Goal: Task Accomplishment & Management: Manage account settings

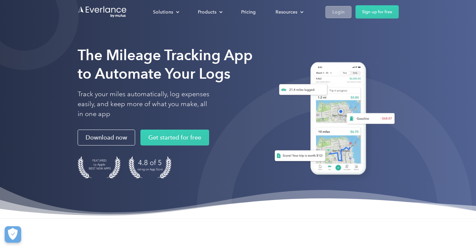
click at [334, 13] on div "Login" at bounding box center [338, 12] width 12 height 8
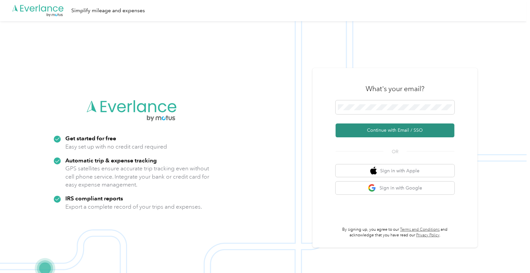
click at [398, 132] on button "Continue with Email / SSO" at bounding box center [395, 130] width 119 height 14
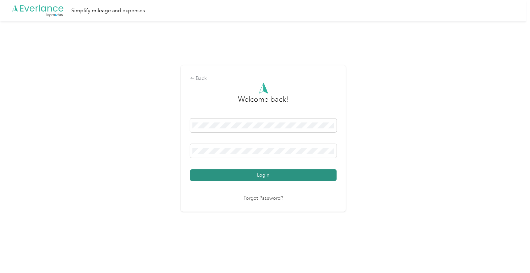
click at [275, 175] on button "Login" at bounding box center [263, 175] width 147 height 12
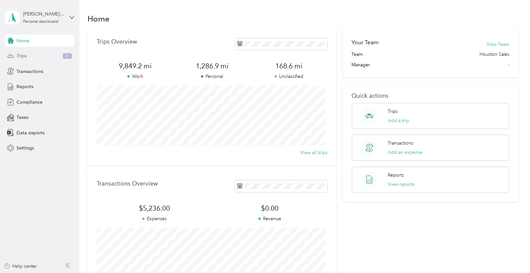
click at [23, 54] on span "Trips" at bounding box center [22, 55] width 10 height 7
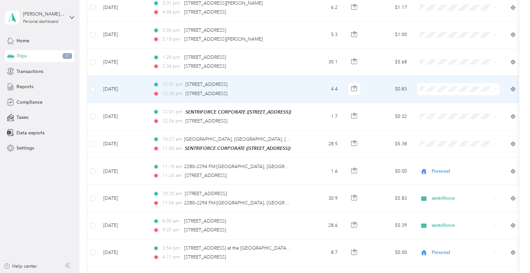
scroll to position [293, 0]
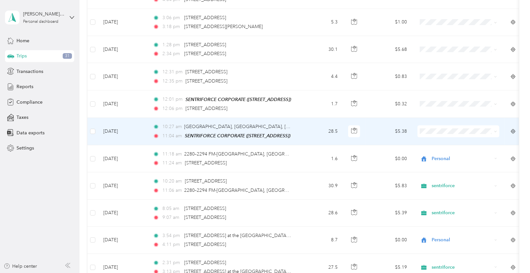
click at [427, 139] on icon at bounding box center [427, 138] width 8 height 5
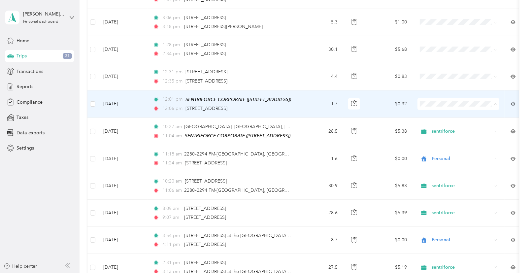
click at [430, 114] on span "sentriforce" at bounding box center [459, 114] width 73 height 7
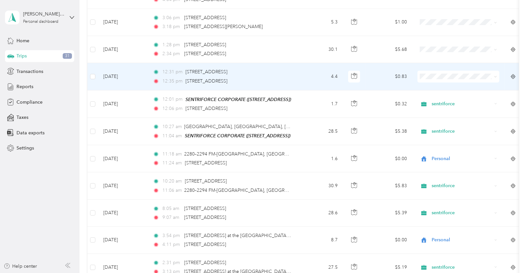
click at [431, 89] on li "sentriforce" at bounding box center [459, 84] width 82 height 12
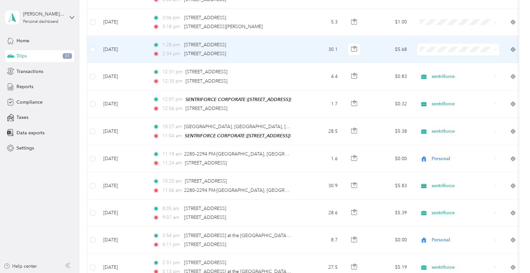
click at [426, 59] on span "sentriforce" at bounding box center [459, 57] width 73 height 7
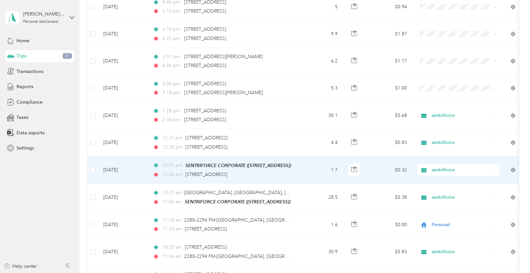
scroll to position [220, 0]
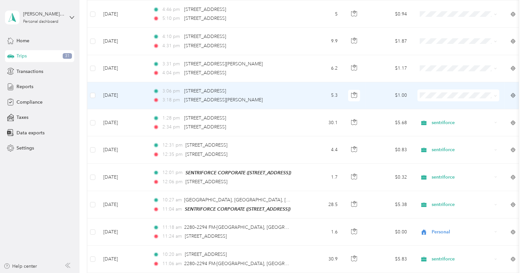
click at [432, 118] on span "Personal" at bounding box center [459, 114] width 73 height 7
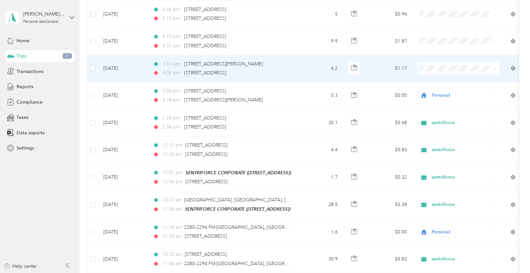
click at [434, 93] on li "Personal" at bounding box center [459, 88] width 82 height 12
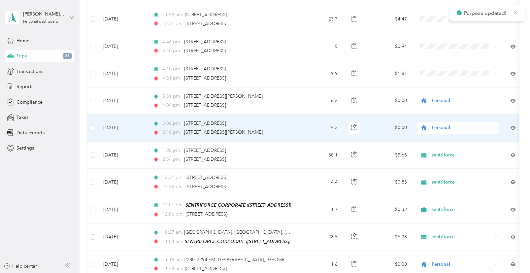
scroll to position [183, 0]
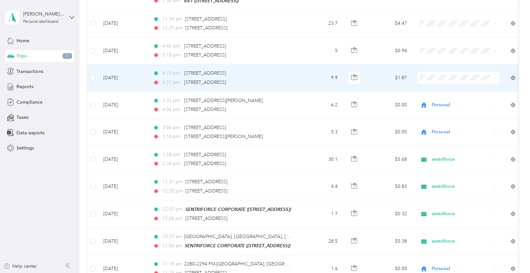
click at [431, 100] on span "Personal" at bounding box center [459, 100] width 73 height 7
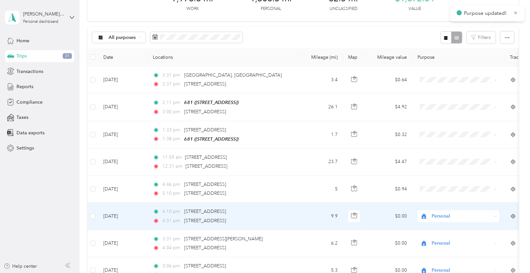
scroll to position [37, 0]
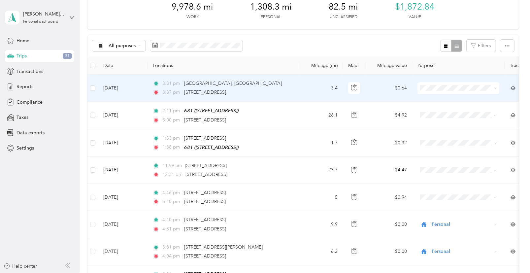
click at [434, 113] on li "Personal" at bounding box center [459, 108] width 82 height 12
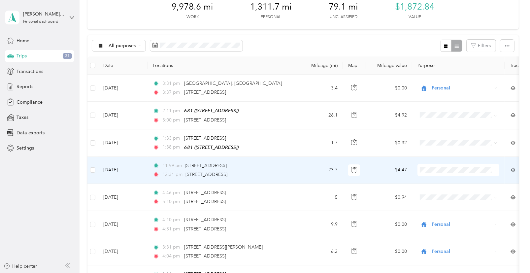
click at [427, 178] on span "sentriforce" at bounding box center [459, 179] width 73 height 7
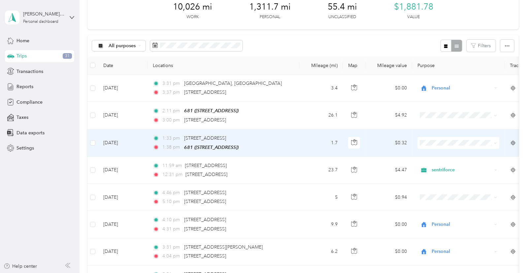
click at [427, 155] on li "sentriforce" at bounding box center [459, 152] width 82 height 12
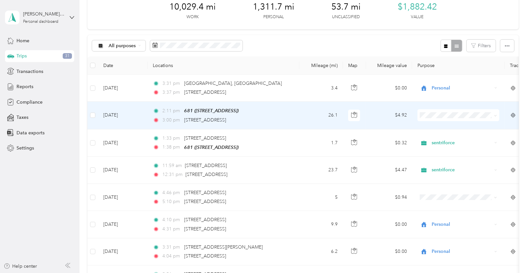
click at [424, 127] on span "sentriforce" at bounding box center [459, 124] width 73 height 7
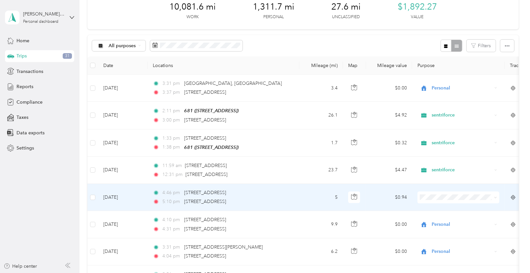
click at [439, 219] on span "Personal" at bounding box center [464, 216] width 61 height 7
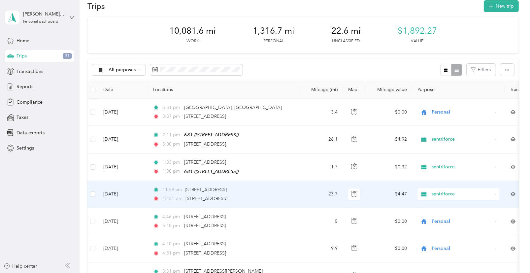
scroll to position [0, 0]
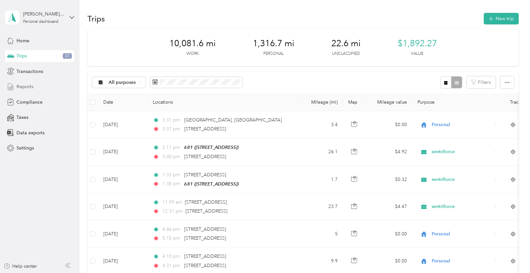
click at [20, 84] on span "Reports" at bounding box center [25, 86] width 17 height 7
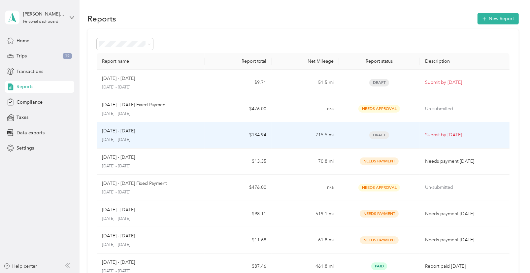
click at [380, 135] on span "Draft" at bounding box center [379, 135] width 20 height 8
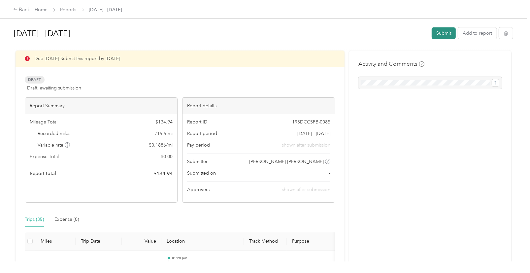
click at [441, 32] on button "Submit" at bounding box center [444, 33] width 24 height 12
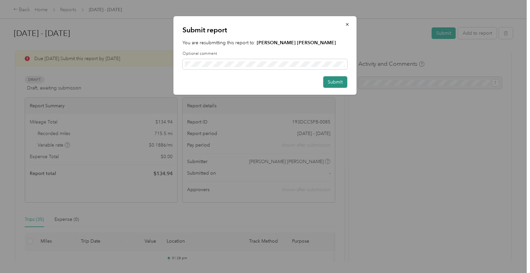
click at [339, 82] on button "Submit" at bounding box center [336, 82] width 24 height 12
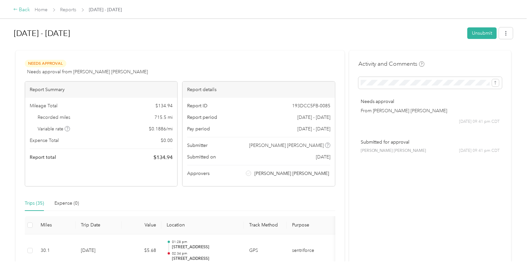
click at [18, 10] on div "Back" at bounding box center [21, 10] width 17 height 8
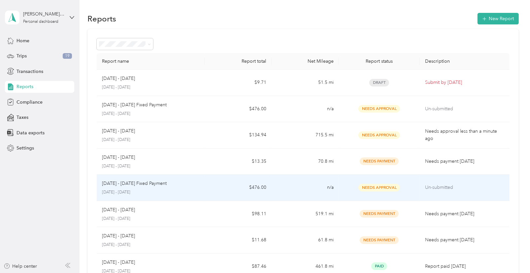
click at [288, 186] on td "n/a" at bounding box center [305, 188] width 67 height 26
